Goal: Task Accomplishment & Management: Complete application form

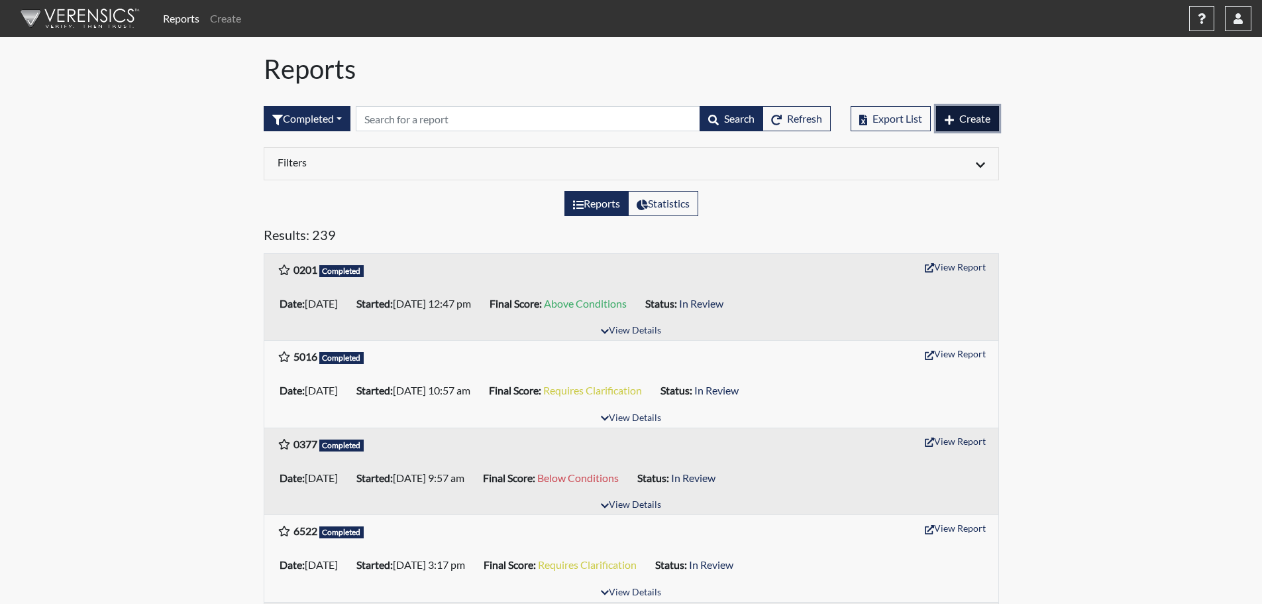
click at [995, 118] on button "Create" at bounding box center [967, 118] width 63 height 25
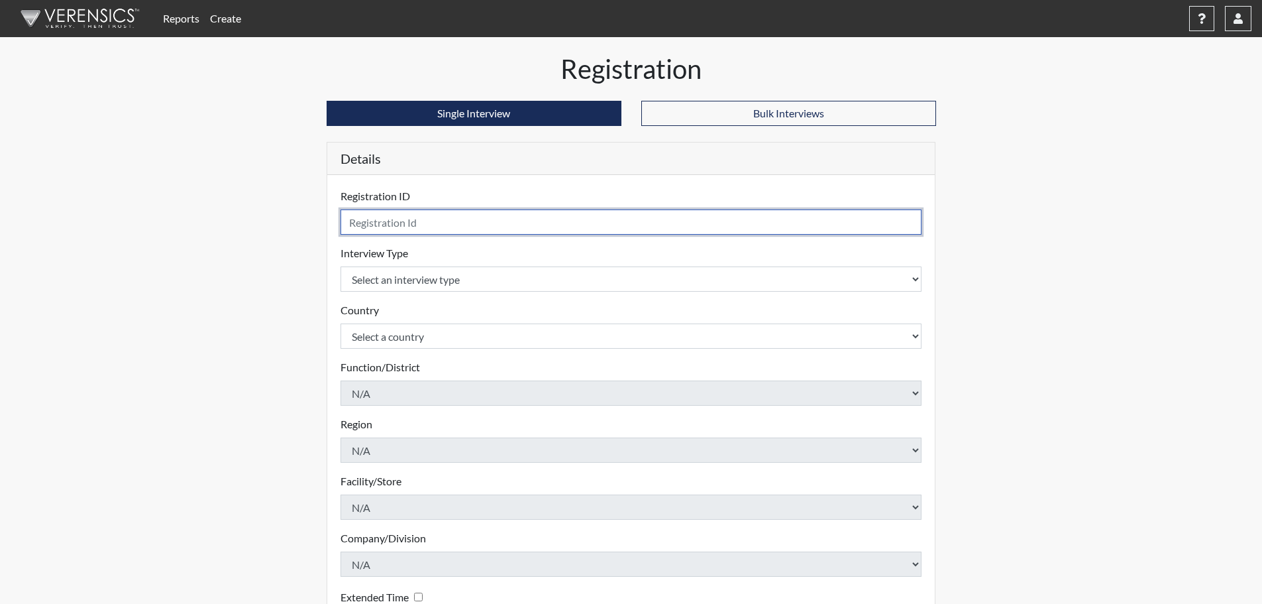
click at [360, 213] on input "text" at bounding box center [632, 221] width 582 height 25
type input "5807"
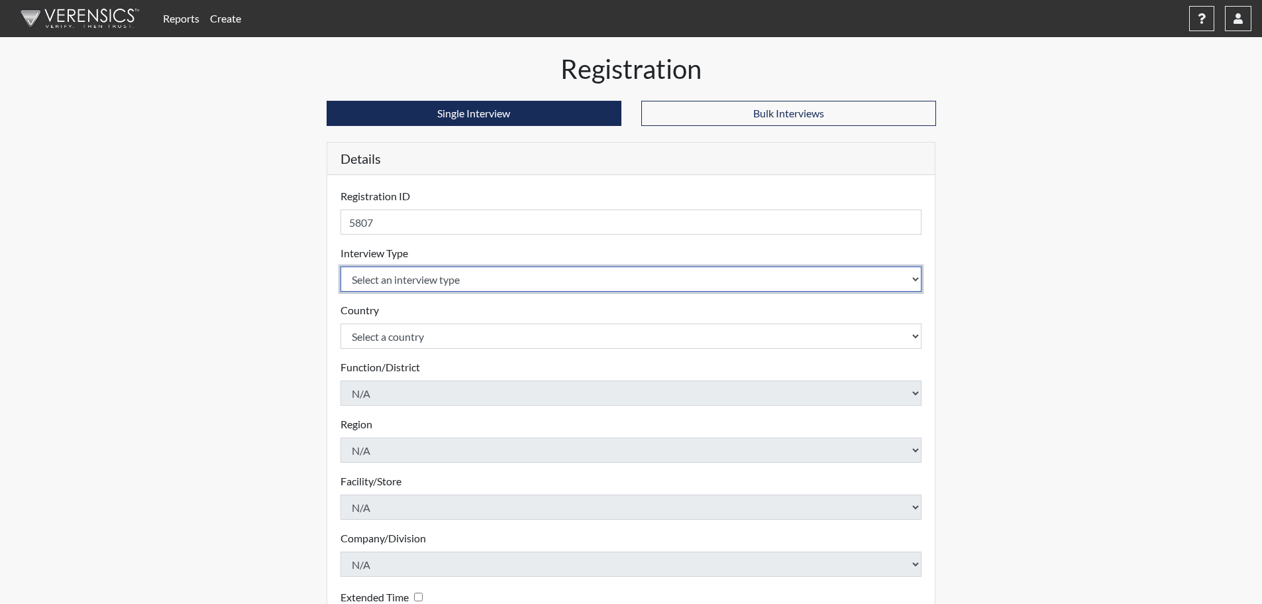
click at [455, 278] on select "Select an interview type Pre-Employment" at bounding box center [632, 278] width 582 height 25
select select "c2470aee-a530-11ea-a930-026c882af335"
click at [341, 266] on select "Select an interview type Pre-Employment" at bounding box center [632, 278] width 582 height 25
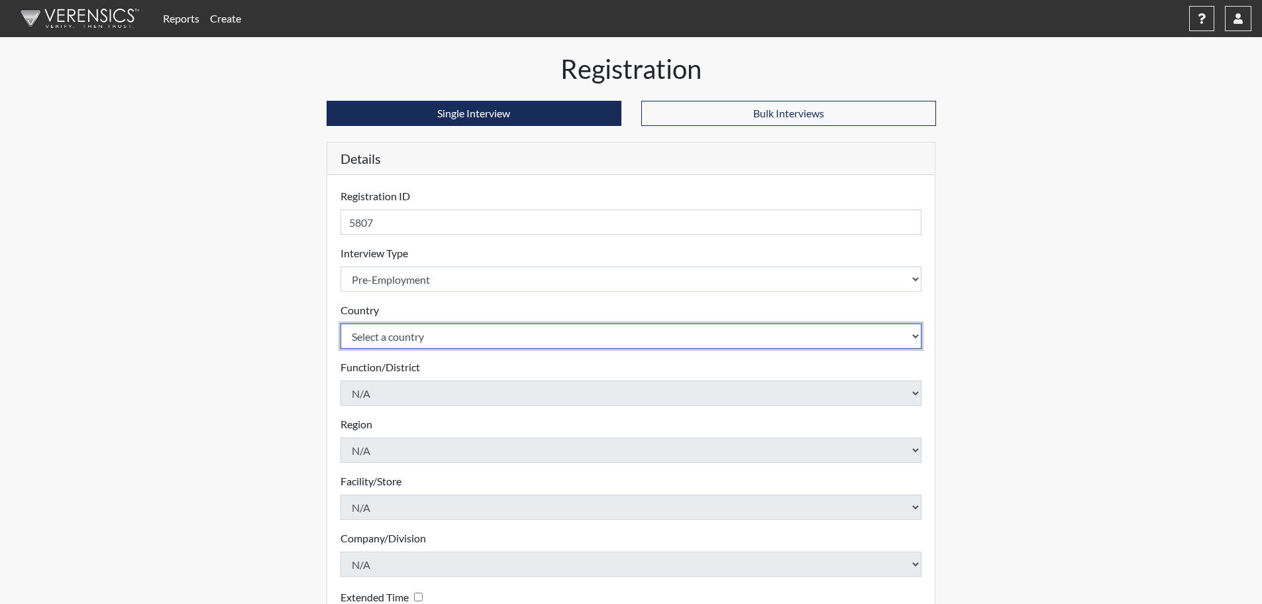
click at [422, 343] on select "Select a country [GEOGRAPHIC_DATA] [GEOGRAPHIC_DATA]" at bounding box center [632, 335] width 582 height 25
select select "united-states-of-[GEOGRAPHIC_DATA]"
click at [341, 323] on select "Select a country [GEOGRAPHIC_DATA] [GEOGRAPHIC_DATA]" at bounding box center [632, 335] width 582 height 25
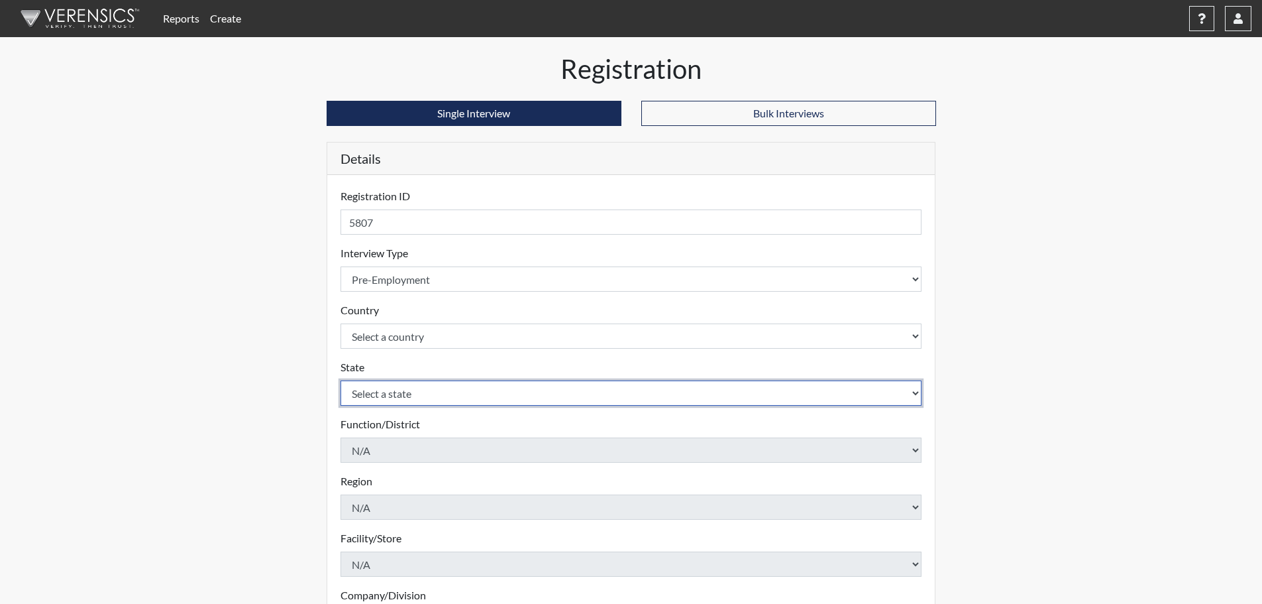
click at [412, 400] on select "Select a state [US_STATE] [US_STATE] [US_STATE] [US_STATE] [US_STATE] [US_STATE…" at bounding box center [632, 392] width 582 height 25
select select "CT"
click at [341, 380] on select "Select a state [US_STATE] [US_STATE] [US_STATE] [US_STATE] [US_STATE] [US_STATE…" at bounding box center [632, 392] width 582 height 25
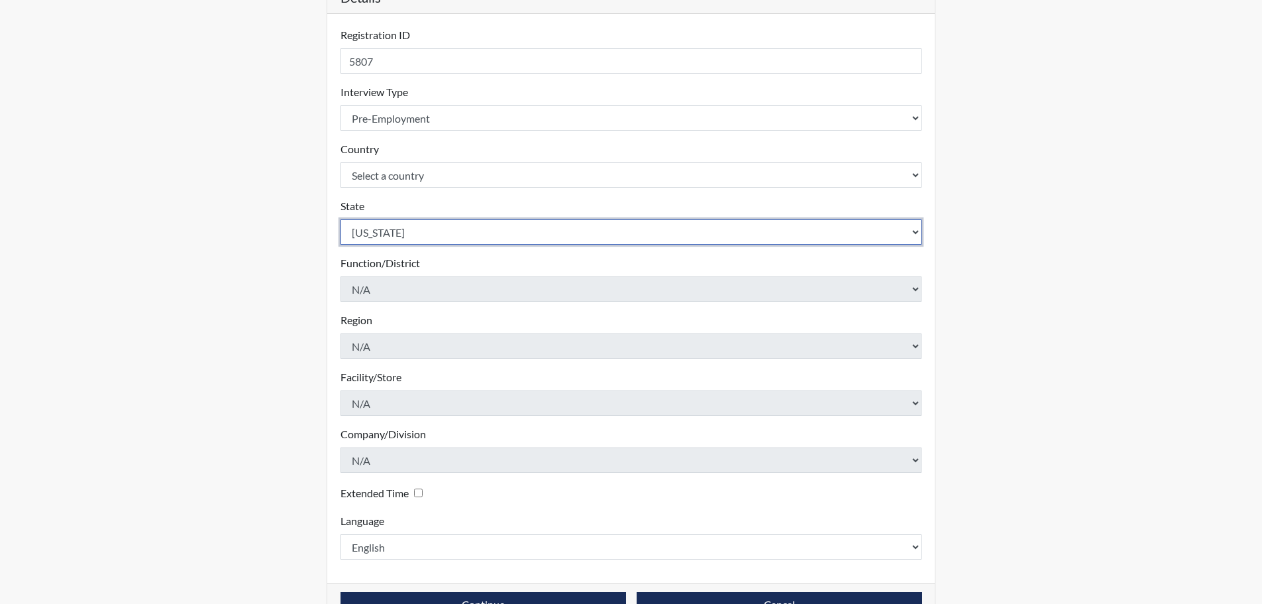
scroll to position [199, 0]
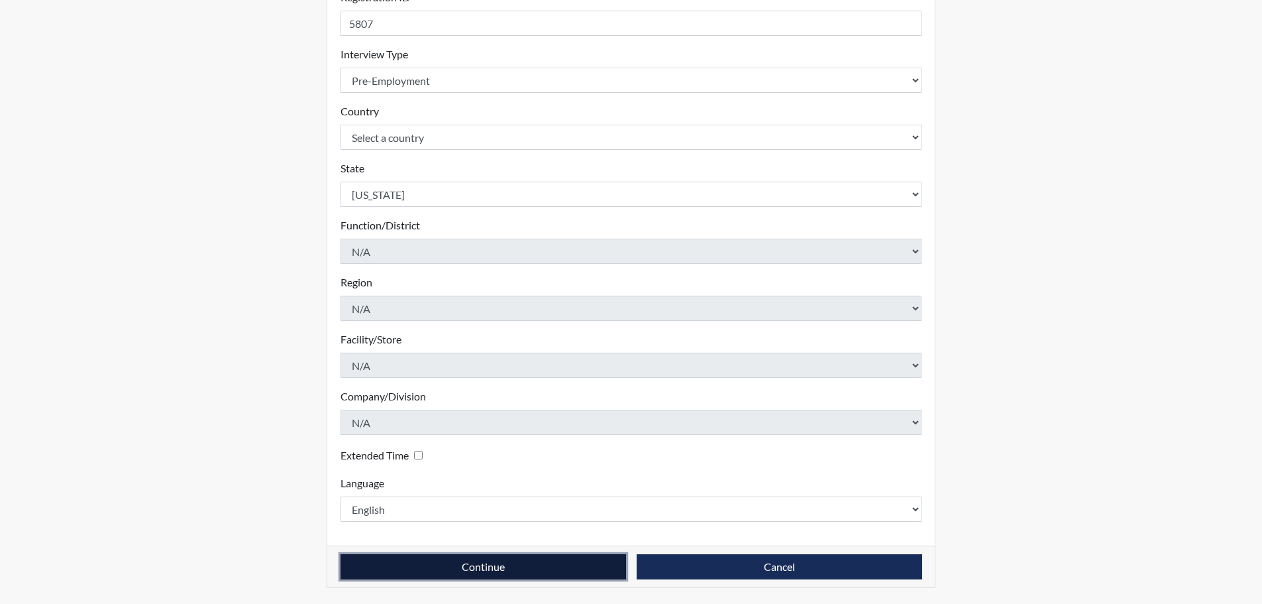
click at [506, 566] on button "Continue" at bounding box center [484, 566] width 286 height 25
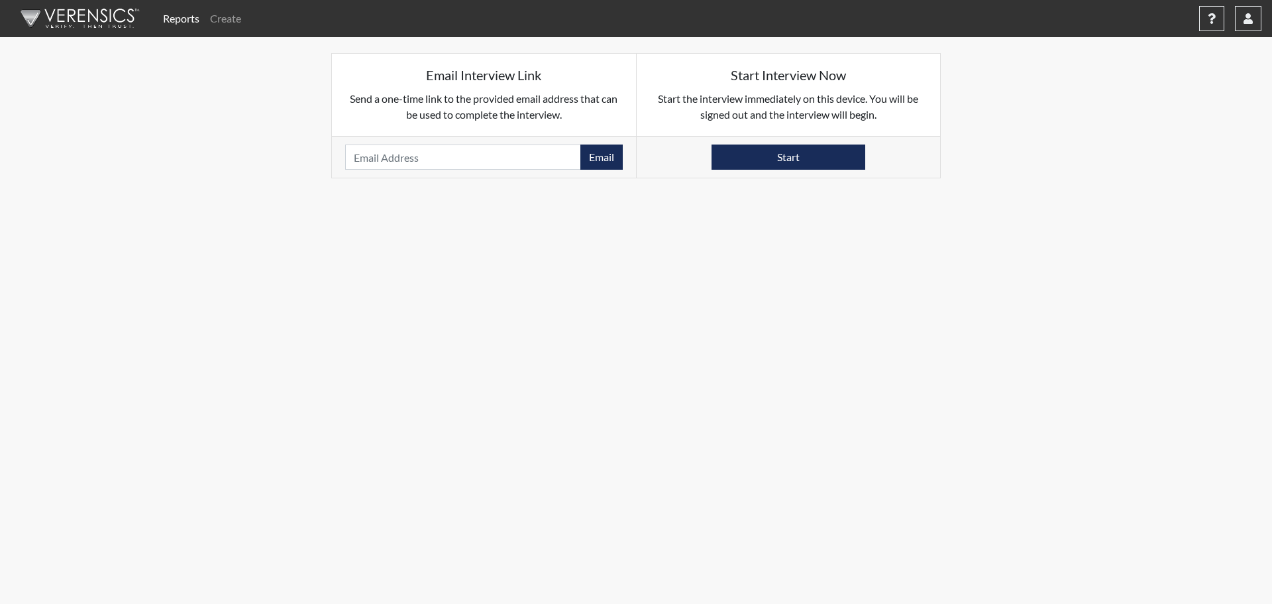
click at [397, 140] on div "Email Please provide an email address." at bounding box center [484, 157] width 304 height 42
click at [397, 151] on input "email" at bounding box center [463, 156] width 236 height 25
paste input "[EMAIL_ADDRESS][DOMAIN_NAME]"
type input "[EMAIL_ADDRESS][DOMAIN_NAME]"
click at [594, 156] on button "Email" at bounding box center [602, 156] width 42 height 25
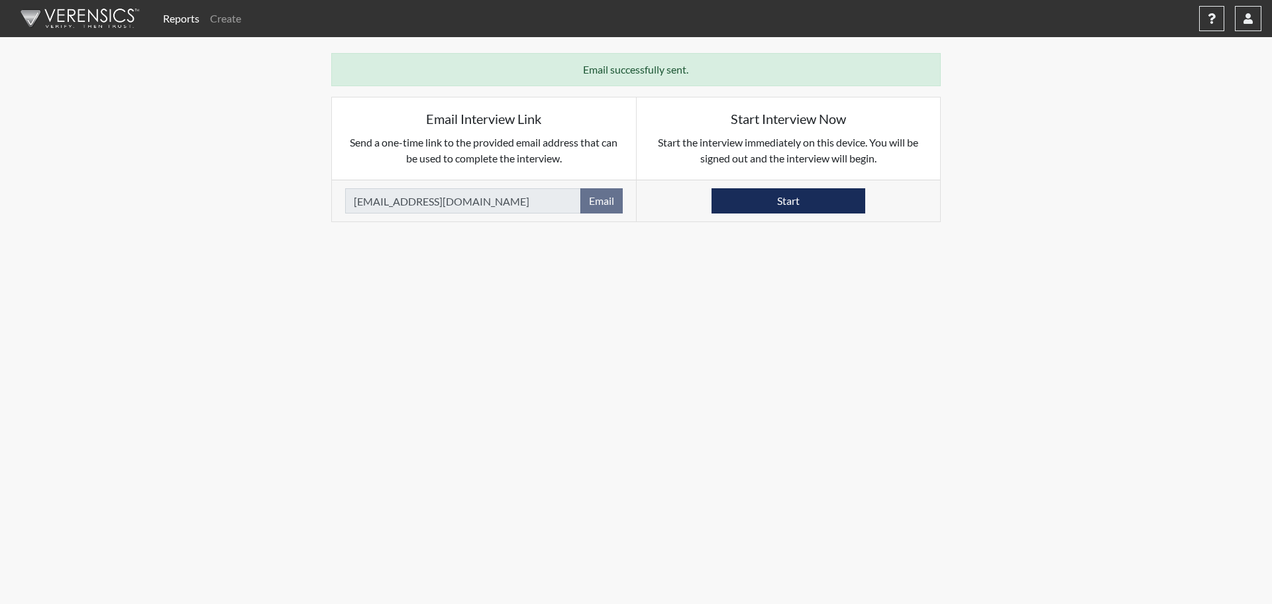
click at [188, 20] on link "Reports" at bounding box center [181, 18] width 47 height 27
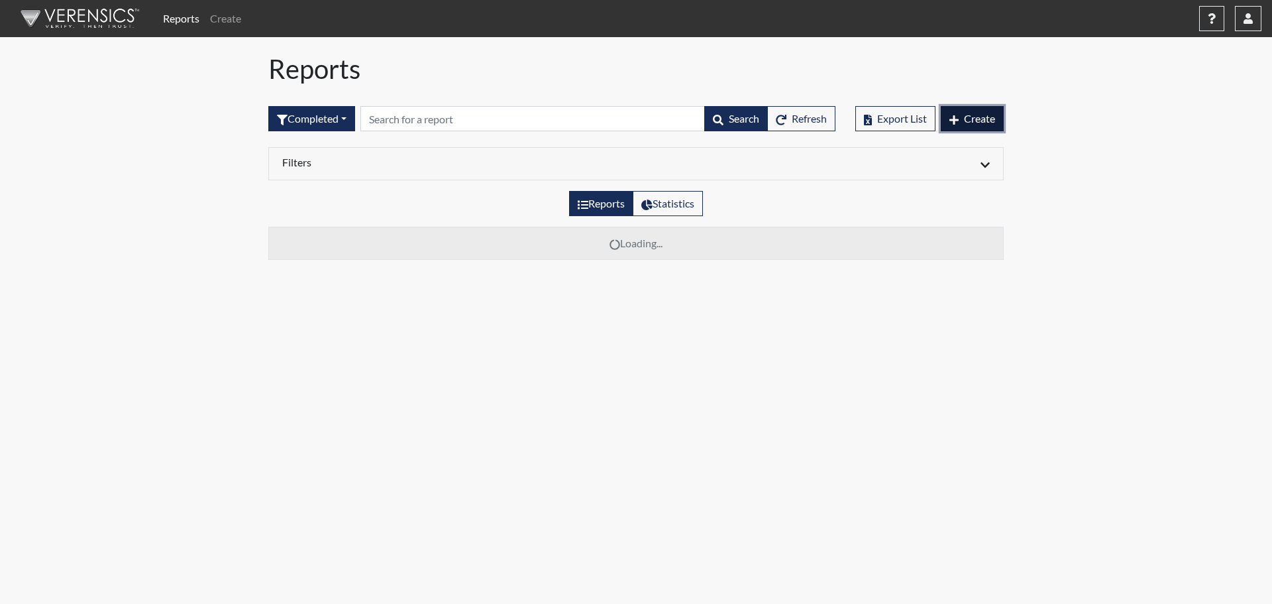
click at [972, 115] on span "Create" at bounding box center [979, 118] width 31 height 13
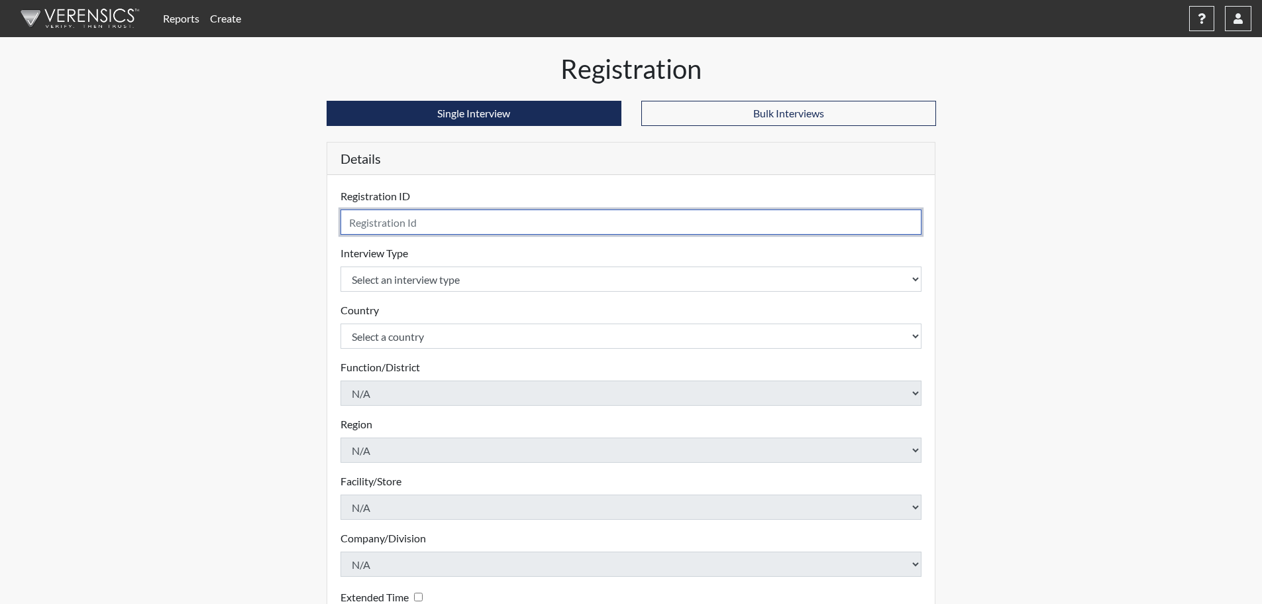
click at [431, 221] on input "text" at bounding box center [632, 221] width 582 height 25
type input "0947"
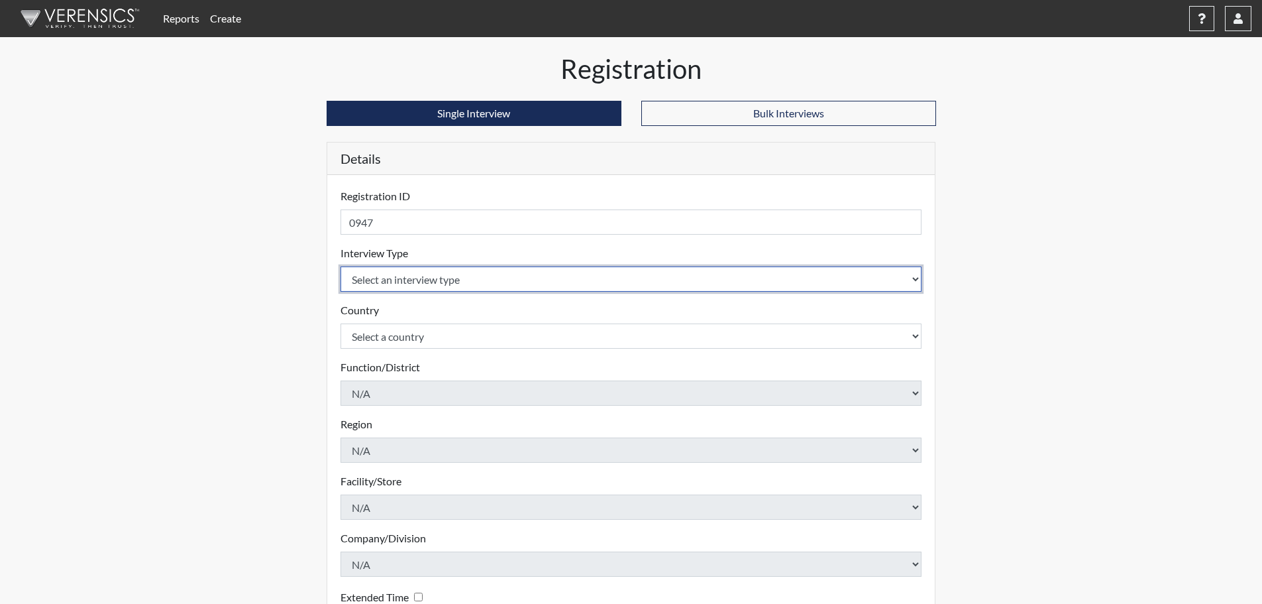
click at [429, 288] on select "Select an interview type Pre-Employment" at bounding box center [632, 278] width 582 height 25
select select "c2470aee-a530-11ea-a930-026c882af335"
click at [341, 266] on select "Select an interview type Pre-Employment" at bounding box center [632, 278] width 582 height 25
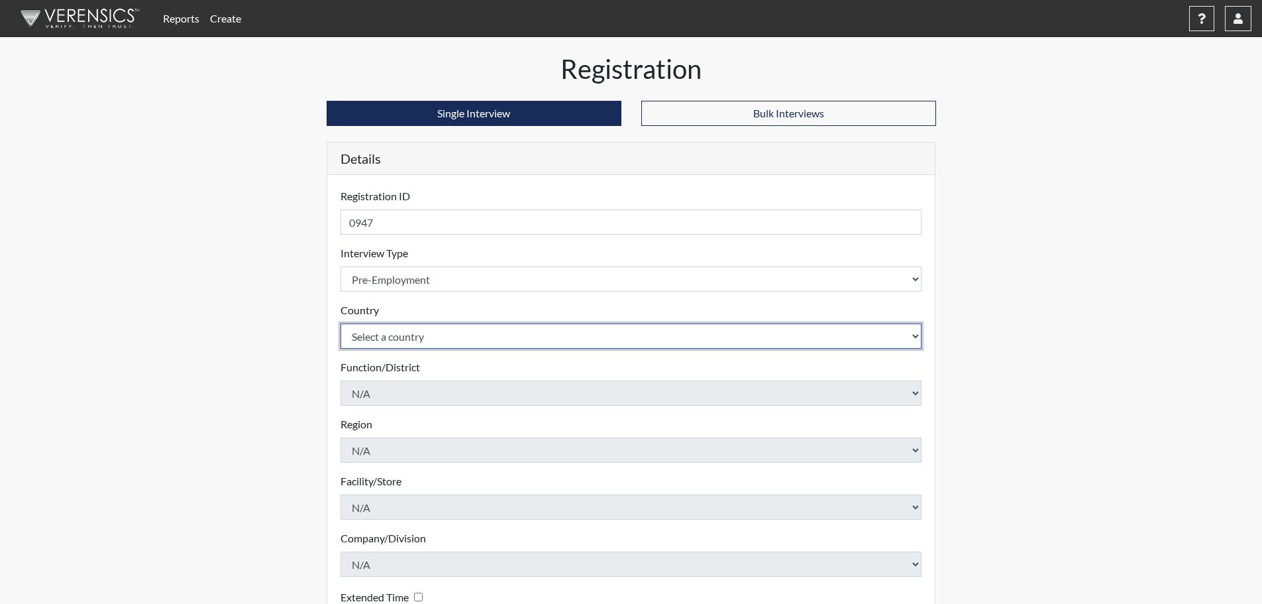
drag, startPoint x: 421, startPoint y: 331, endPoint x: 420, endPoint y: 341, distance: 9.5
click at [421, 331] on select "Select a country [GEOGRAPHIC_DATA] [GEOGRAPHIC_DATA]" at bounding box center [632, 335] width 582 height 25
select select "united-states-of-[GEOGRAPHIC_DATA]"
click at [341, 323] on select "Select a country [GEOGRAPHIC_DATA] [GEOGRAPHIC_DATA]" at bounding box center [632, 335] width 582 height 25
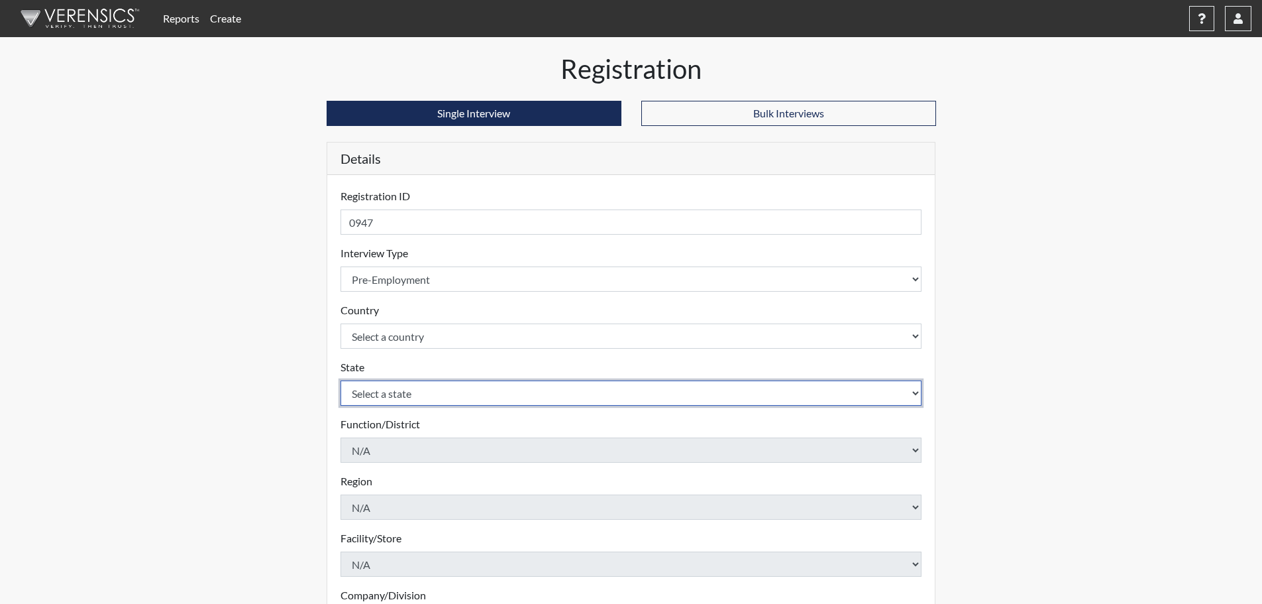
click at [415, 389] on select "Select a state [US_STATE] [US_STATE] [US_STATE] [US_STATE] [US_STATE] [US_STATE…" at bounding box center [632, 392] width 582 height 25
select select "CT"
click at [341, 380] on select "Select a state [US_STATE] [US_STATE] [US_STATE] [US_STATE] [US_STATE] [US_STATE…" at bounding box center [632, 392] width 582 height 25
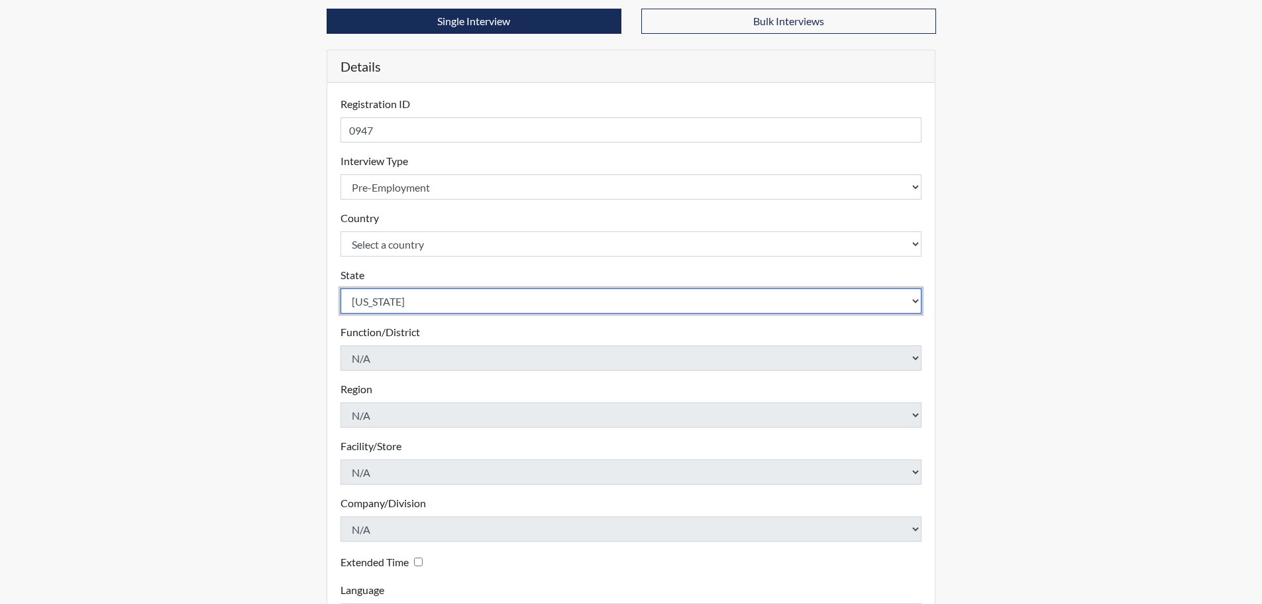
scroll to position [199, 0]
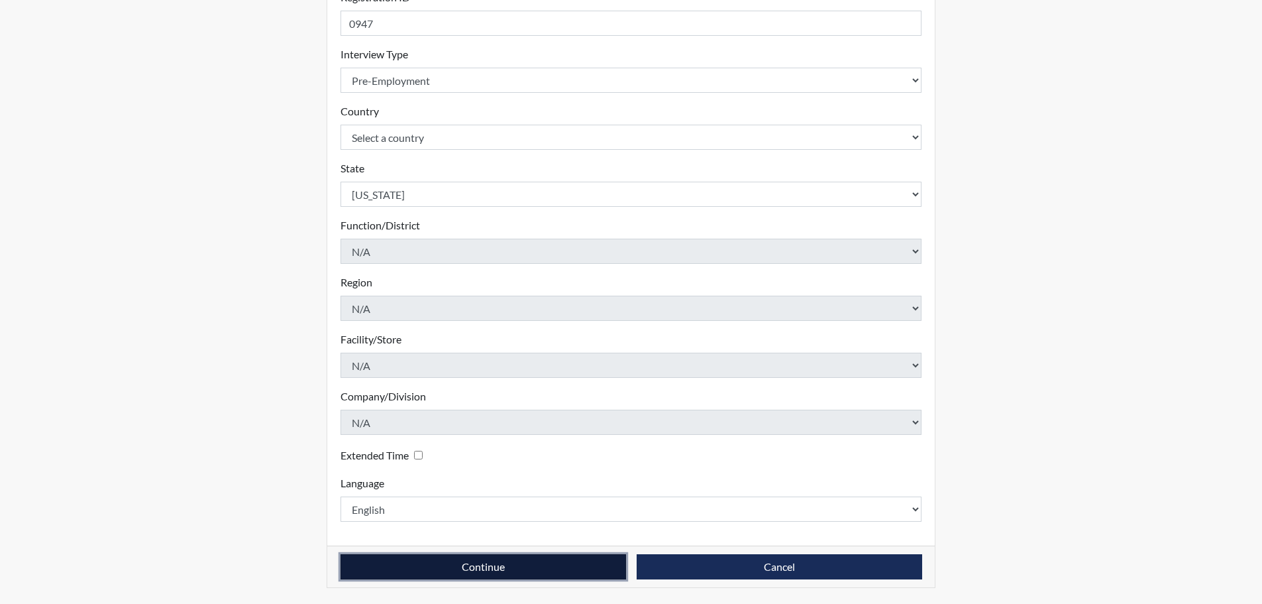
click at [476, 557] on button "Continue" at bounding box center [484, 566] width 286 height 25
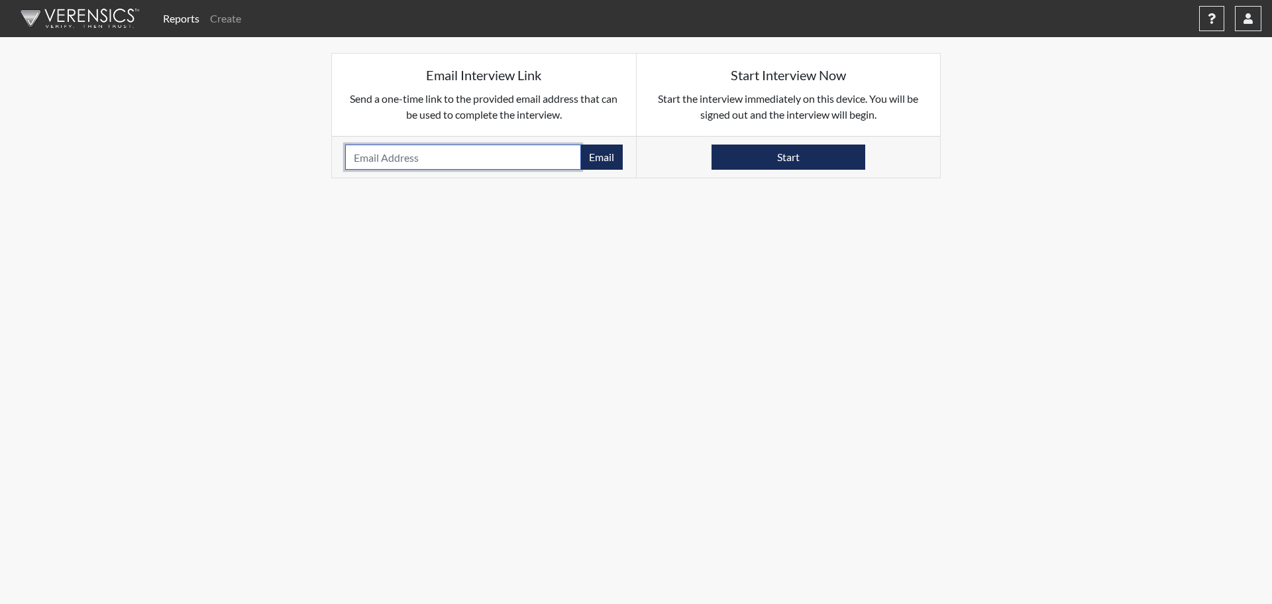
click at [467, 165] on input "email" at bounding box center [463, 156] width 236 height 25
click at [453, 162] on input "email" at bounding box center [463, 156] width 236 height 25
paste input ": [PERSON_NAME][EMAIL_ADDRESS][PERSON_NAME][DOMAIN_NAME]"
drag, startPoint x: 357, startPoint y: 160, endPoint x: 337, endPoint y: 160, distance: 20.5
click at [337, 160] on div ": [PERSON_NAME][EMAIL_ADDRESS][PERSON_NAME][DOMAIN_NAME] Email Please provide a…" at bounding box center [484, 157] width 304 height 42
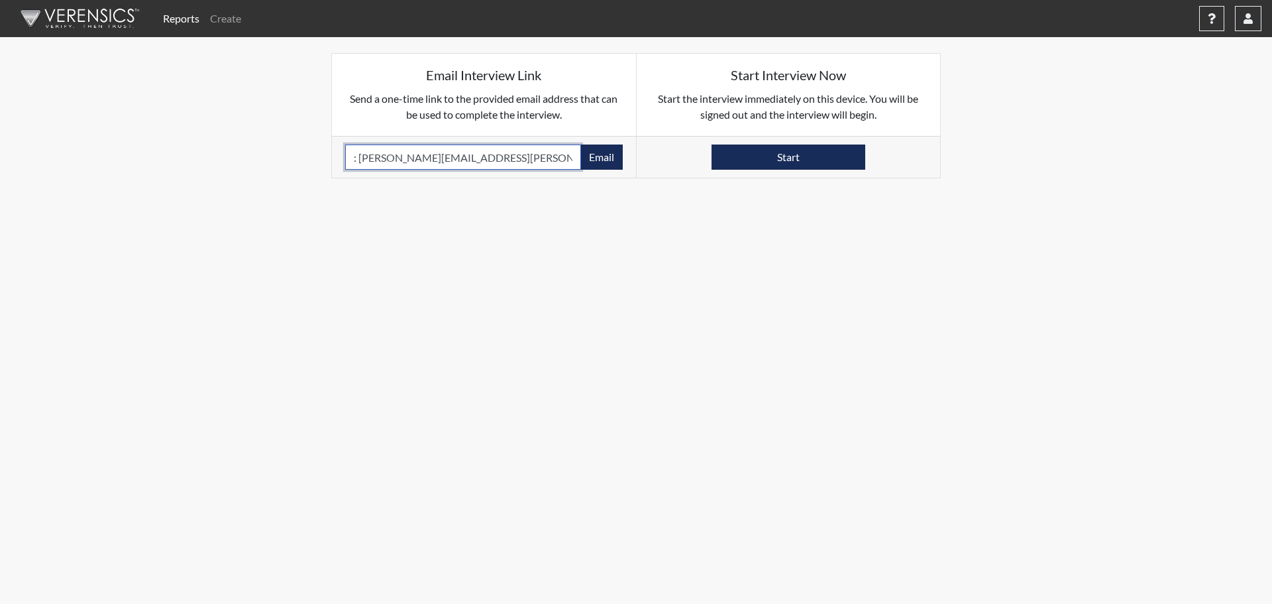
click at [362, 158] on input ": [PERSON_NAME][EMAIL_ADDRESS][PERSON_NAME][DOMAIN_NAME]" at bounding box center [463, 156] width 236 height 25
type input "[PERSON_NAME][EMAIL_ADDRESS][PERSON_NAME][DOMAIN_NAME]"
click at [600, 159] on button "Email" at bounding box center [602, 156] width 42 height 25
